Goal: Use online tool/utility: Utilize a website feature to perform a specific function

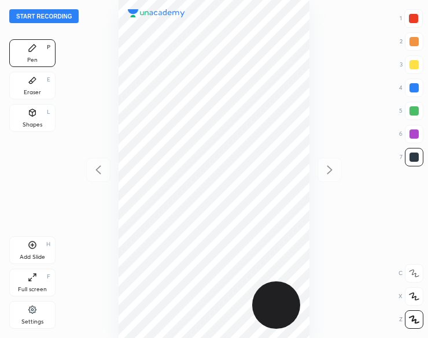
scroll to position [338, 243]
click at [38, 16] on button "Start recording" at bounding box center [43, 16] width 69 height 14
click at [43, 10] on button "End recording" at bounding box center [41, 16] width 64 height 14
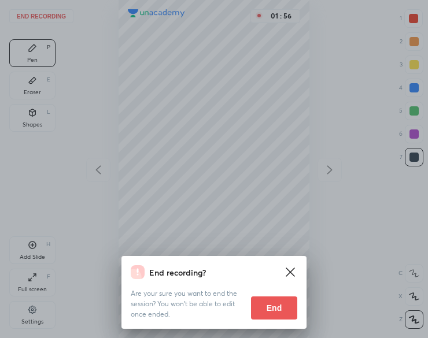
click at [281, 309] on button "End" at bounding box center [274, 308] width 46 height 23
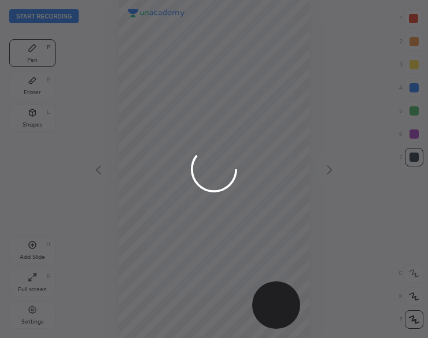
scroll to position [338, 243]
